Goal: Complete application form

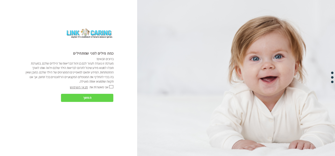
click at [111, 88] on div at bounding box center [110, 87] width 5 height 4
click at [111, 85] on input "אני מאשר\ת את" at bounding box center [111, 86] width 4 height 3
click at [111, 86] on input "אני מאשר\ת את" at bounding box center [111, 86] width 4 height 3
checkbox input "true"
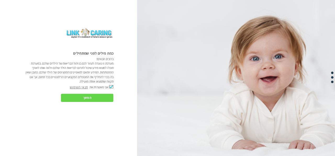
click at [90, 97] on input "המשך" at bounding box center [87, 98] width 52 height 8
type input "כן"
type input "עוד לא"
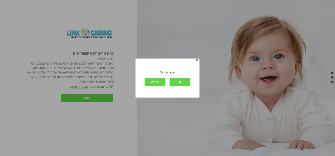
click at [159, 78] on input "עוד לא" at bounding box center [154, 82] width 21 height 8
